Goal: Information Seeking & Learning: Learn about a topic

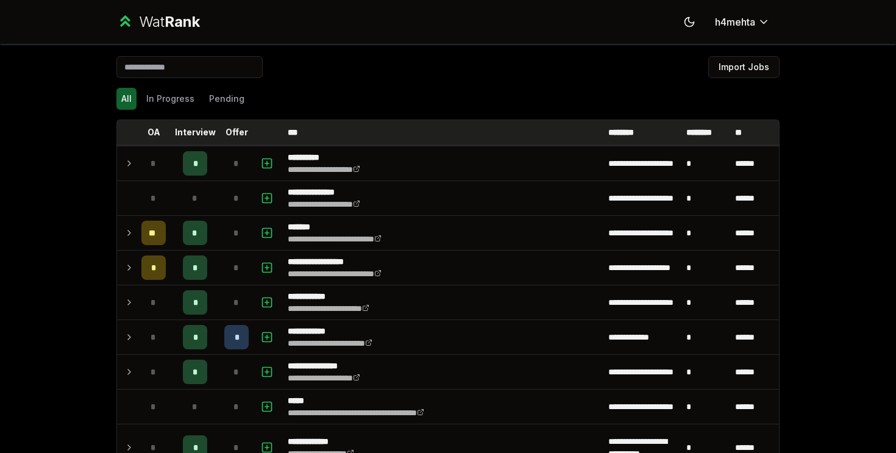
click at [235, 133] on p "Offer" at bounding box center [237, 132] width 23 height 12
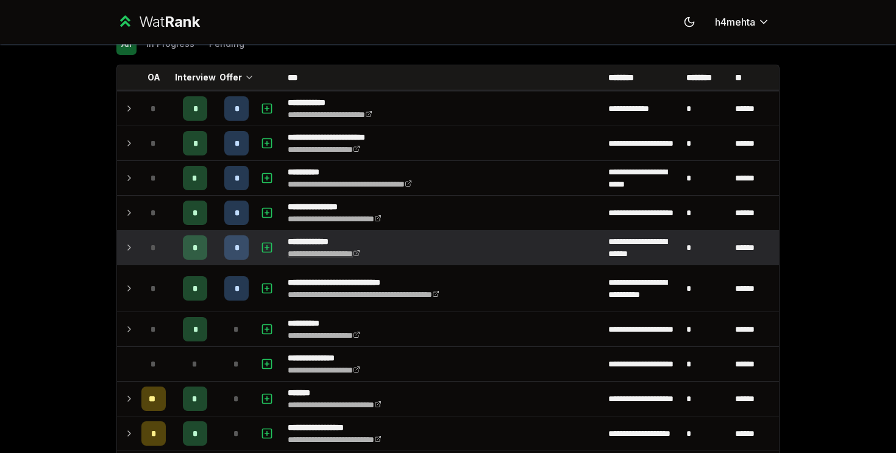
scroll to position [26, 0]
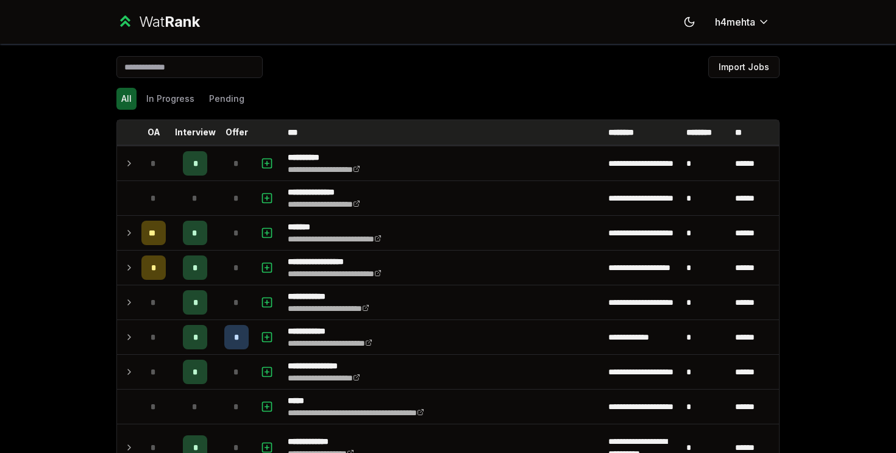
click at [243, 139] on th "Offer" at bounding box center [236, 132] width 34 height 24
